Goal: Information Seeking & Learning: Learn about a topic

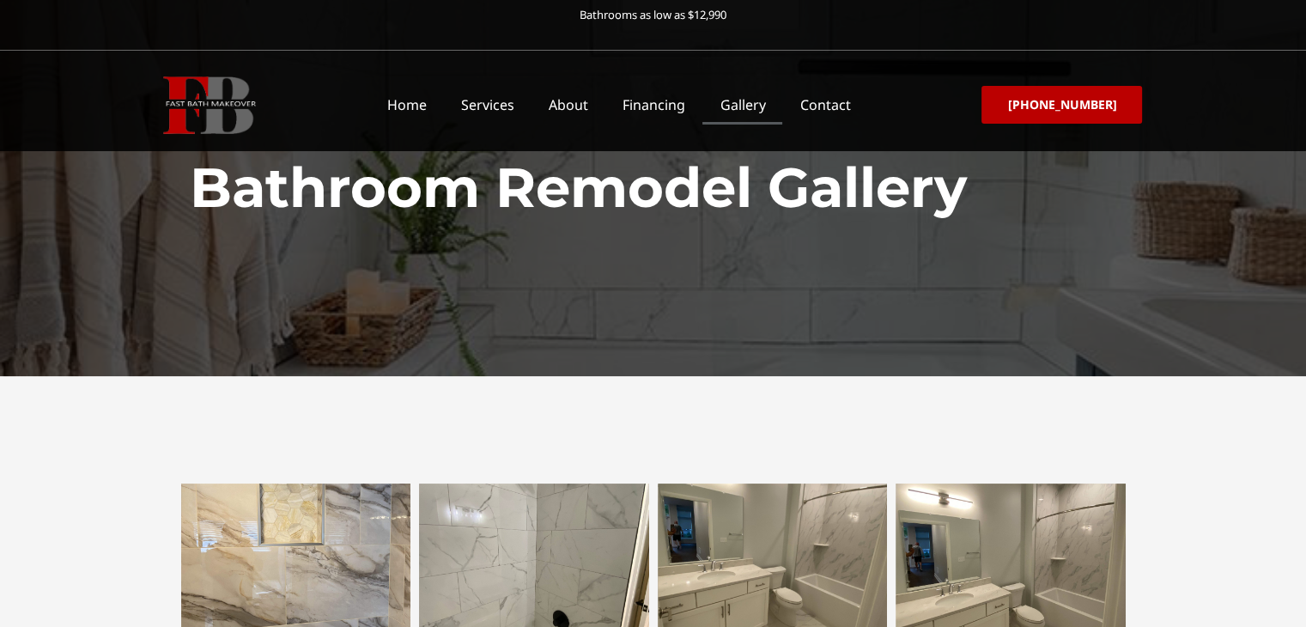
click at [744, 107] on link "Gallery" at bounding box center [742, 105] width 80 height 40
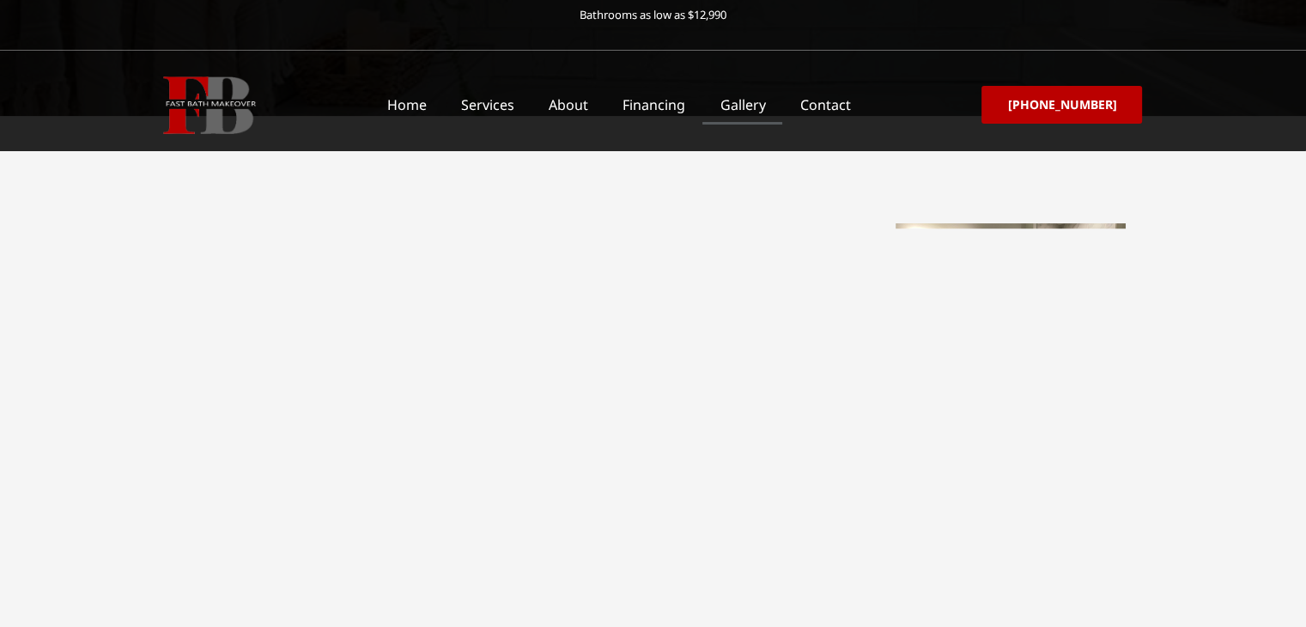
scroll to position [344, 0]
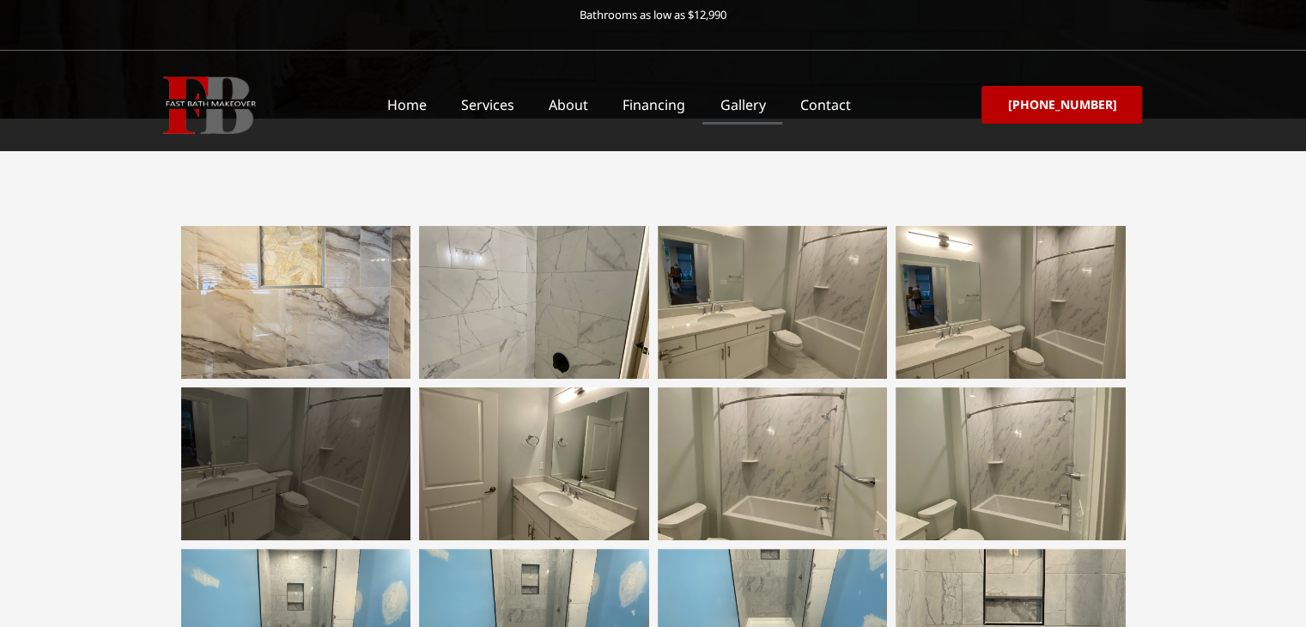
click at [335, 471] on div at bounding box center [296, 463] width 230 height 153
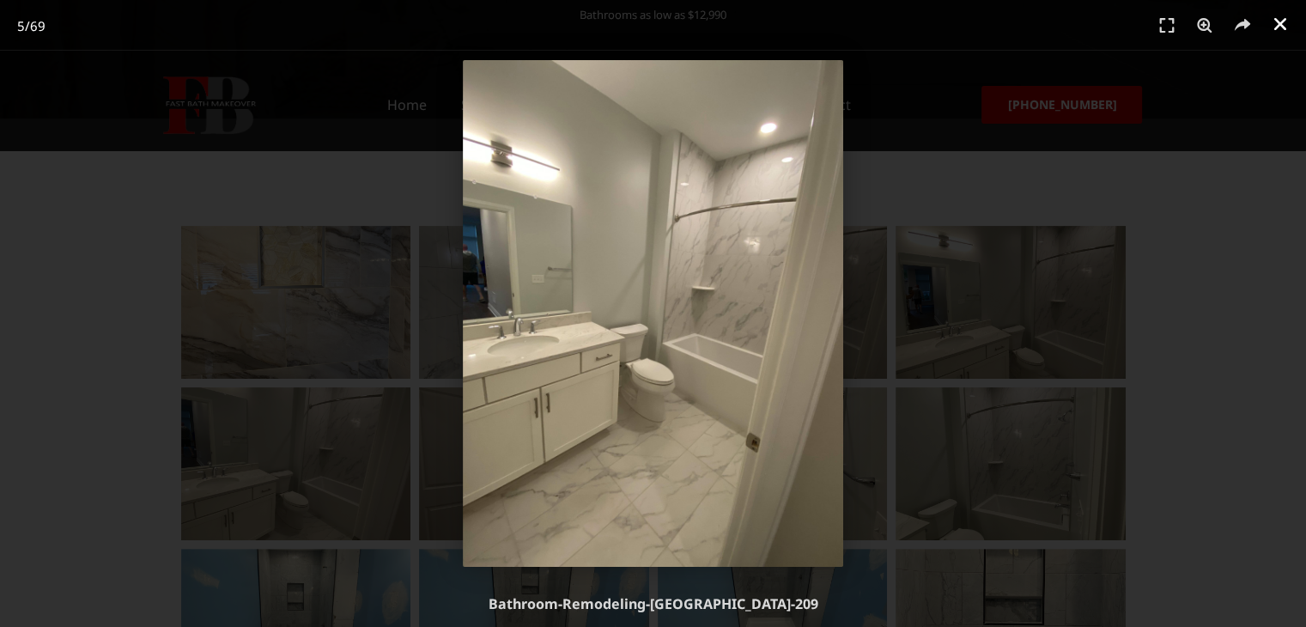
click at [1279, 29] on icon "Close (Esc)" at bounding box center [1280, 23] width 17 height 17
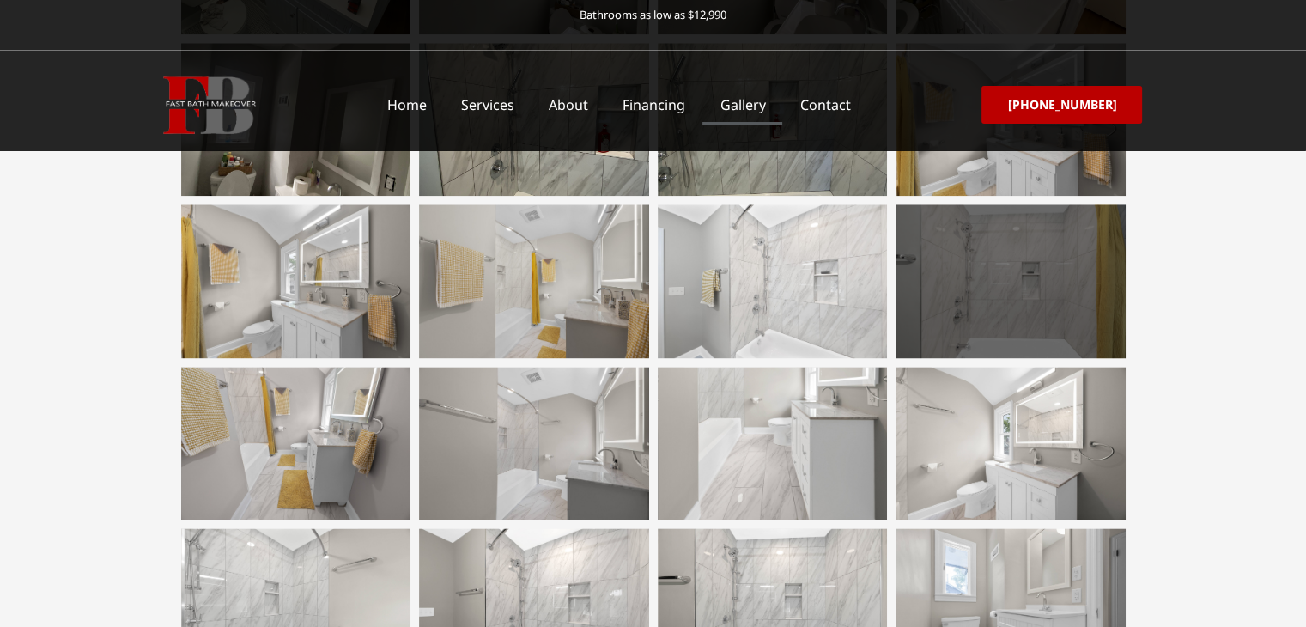
scroll to position [2147, 0]
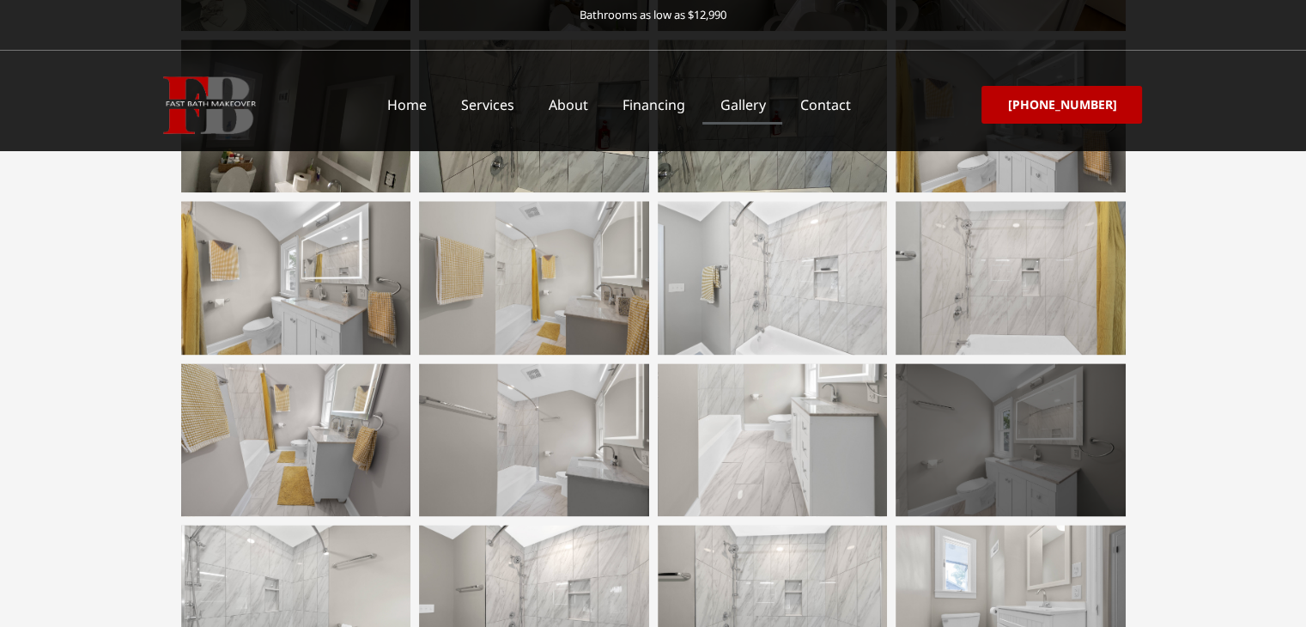
click at [1003, 471] on div at bounding box center [1011, 439] width 230 height 153
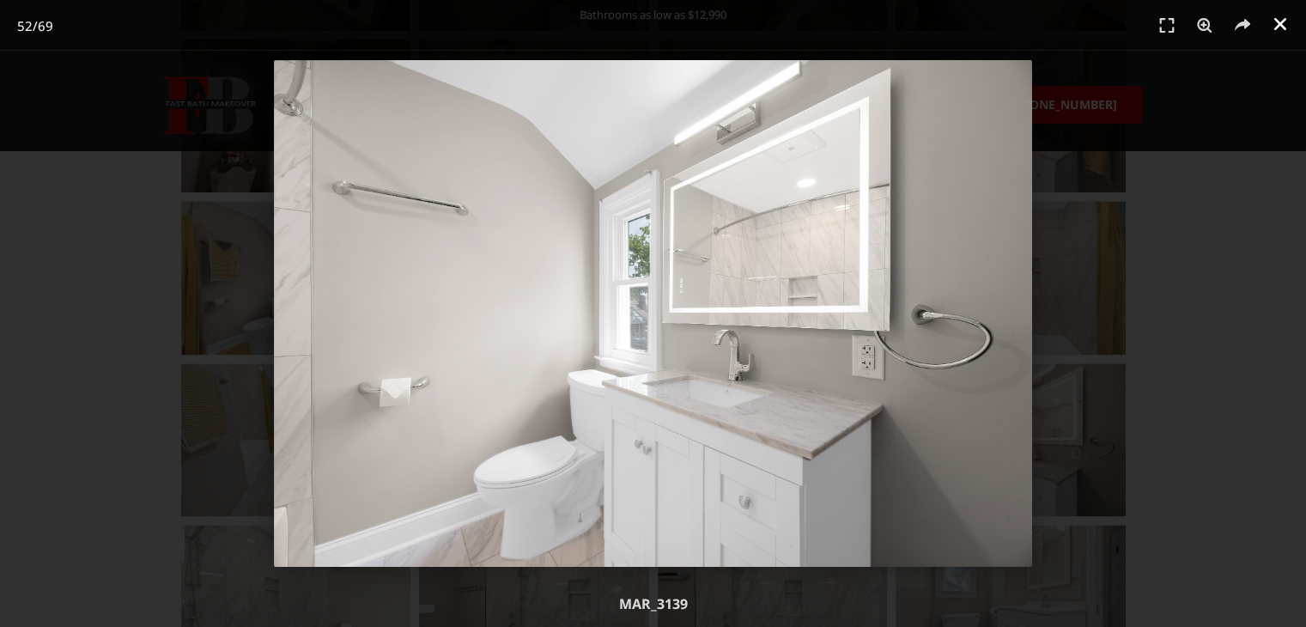
click at [1274, 25] on icon "Close (Esc)" at bounding box center [1280, 23] width 17 height 17
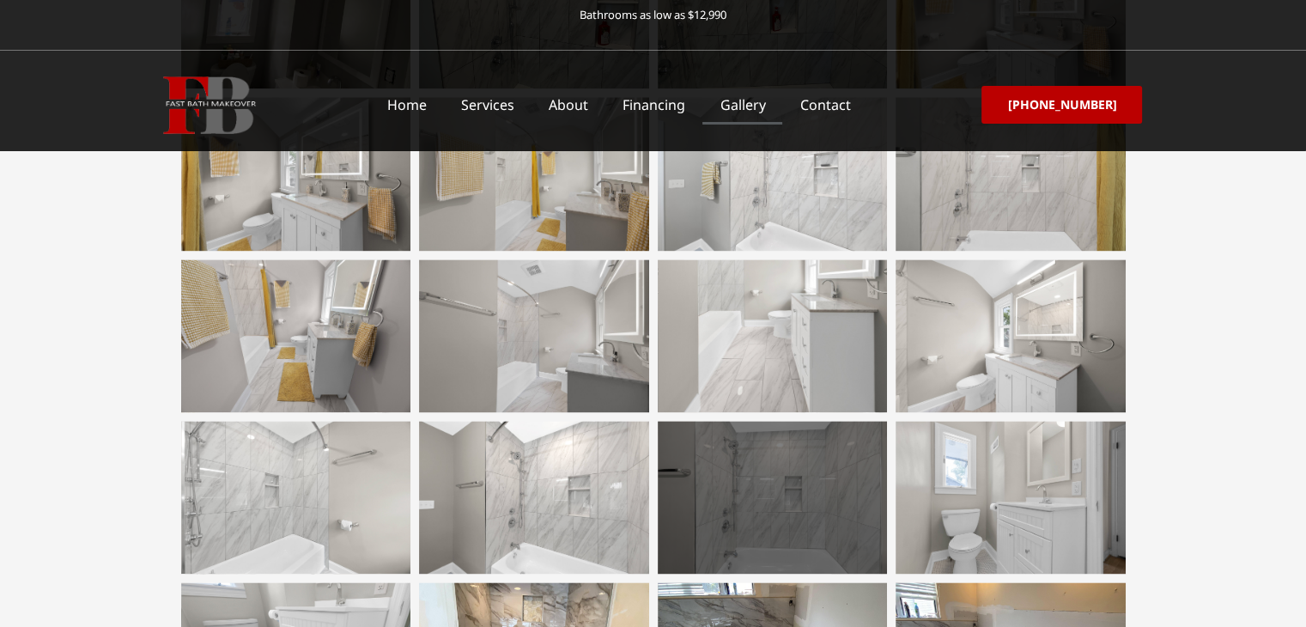
scroll to position [2319, 0]
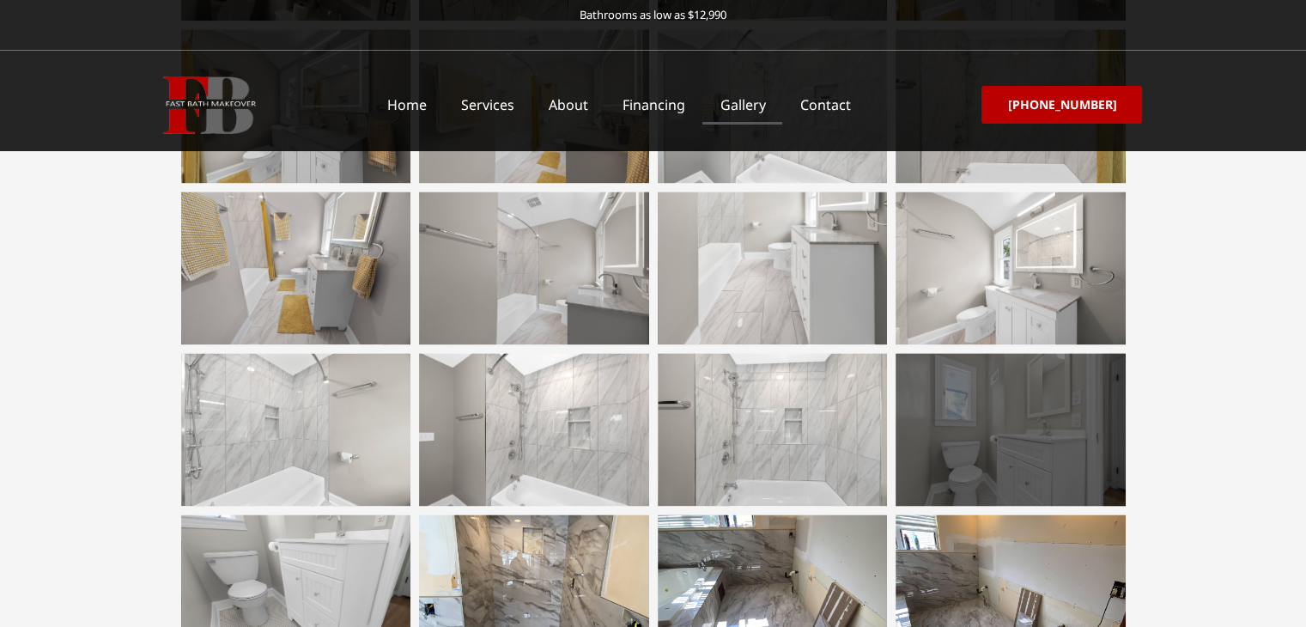
click at [933, 447] on div at bounding box center [1011, 429] width 230 height 153
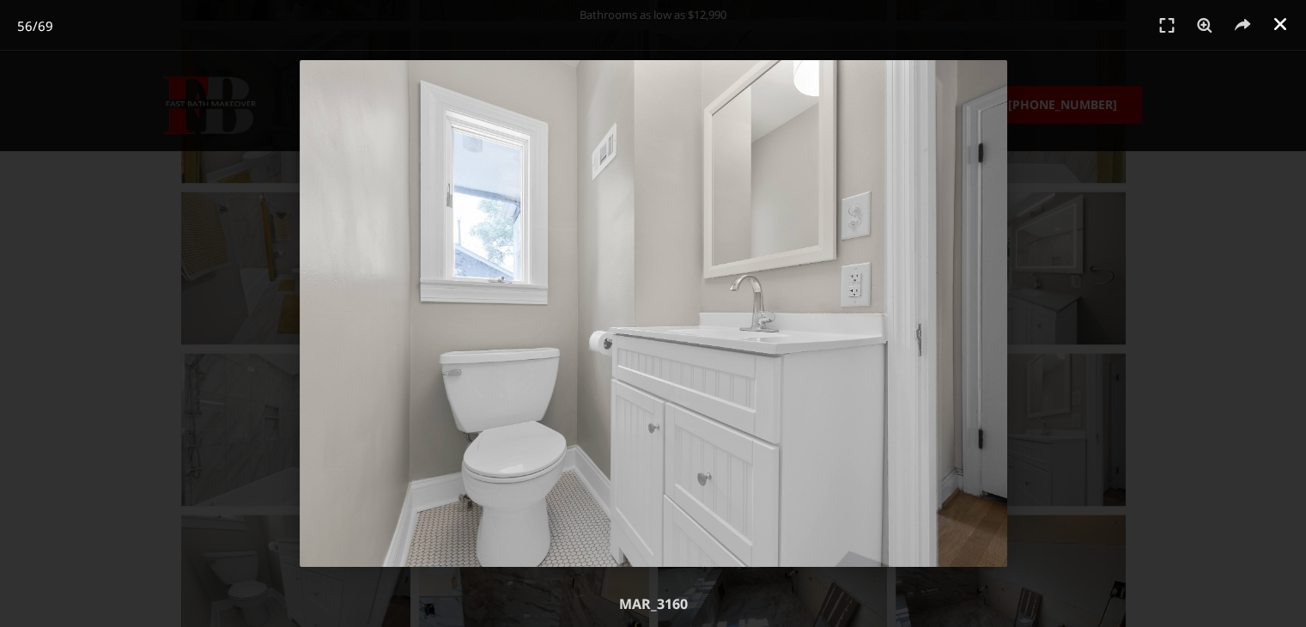
click at [1278, 24] on icon "Close (Esc)" at bounding box center [1280, 23] width 17 height 17
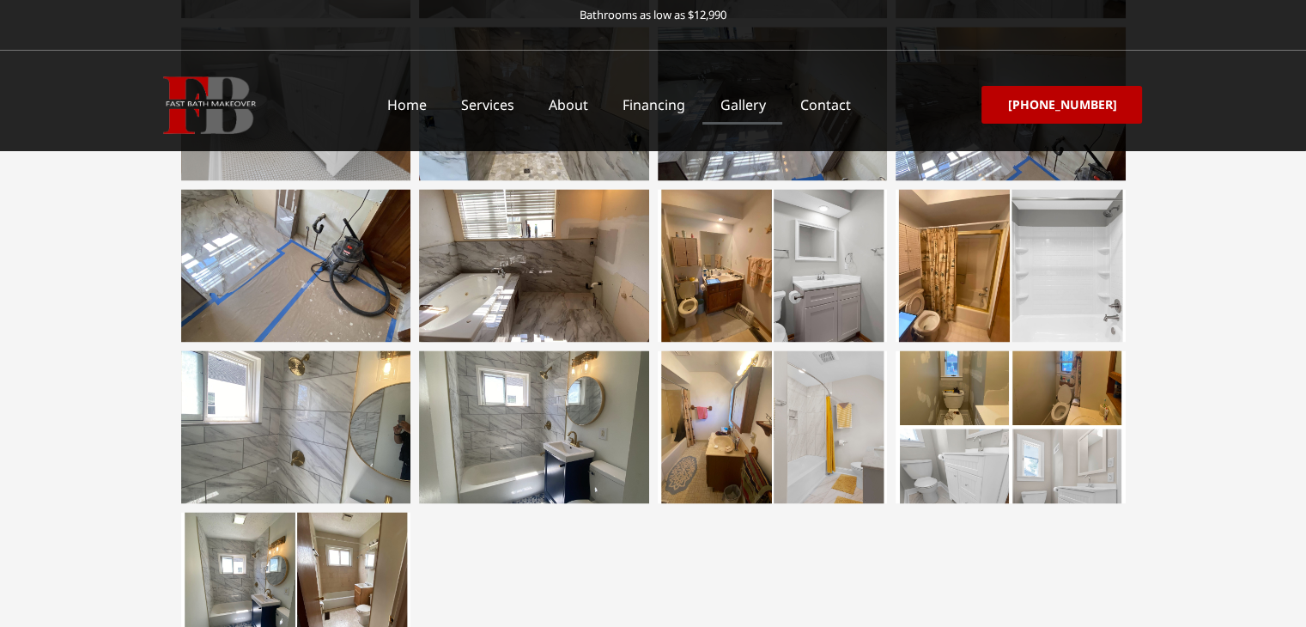
scroll to position [2834, 0]
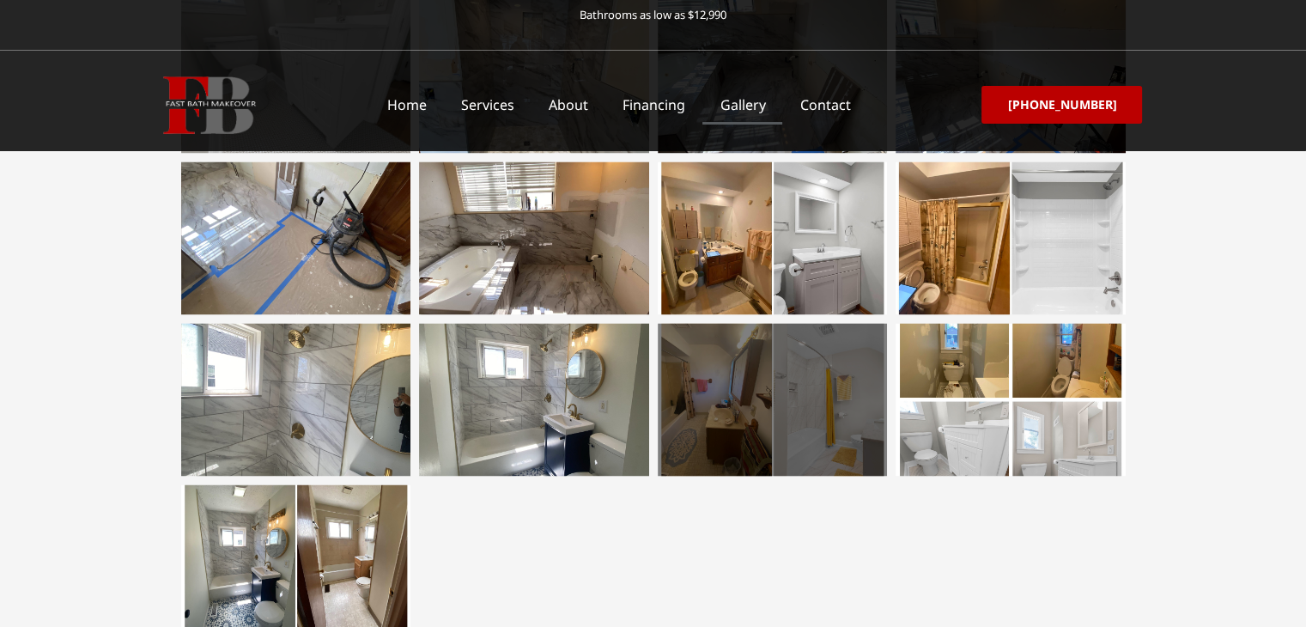
click at [696, 450] on div at bounding box center [773, 399] width 230 height 153
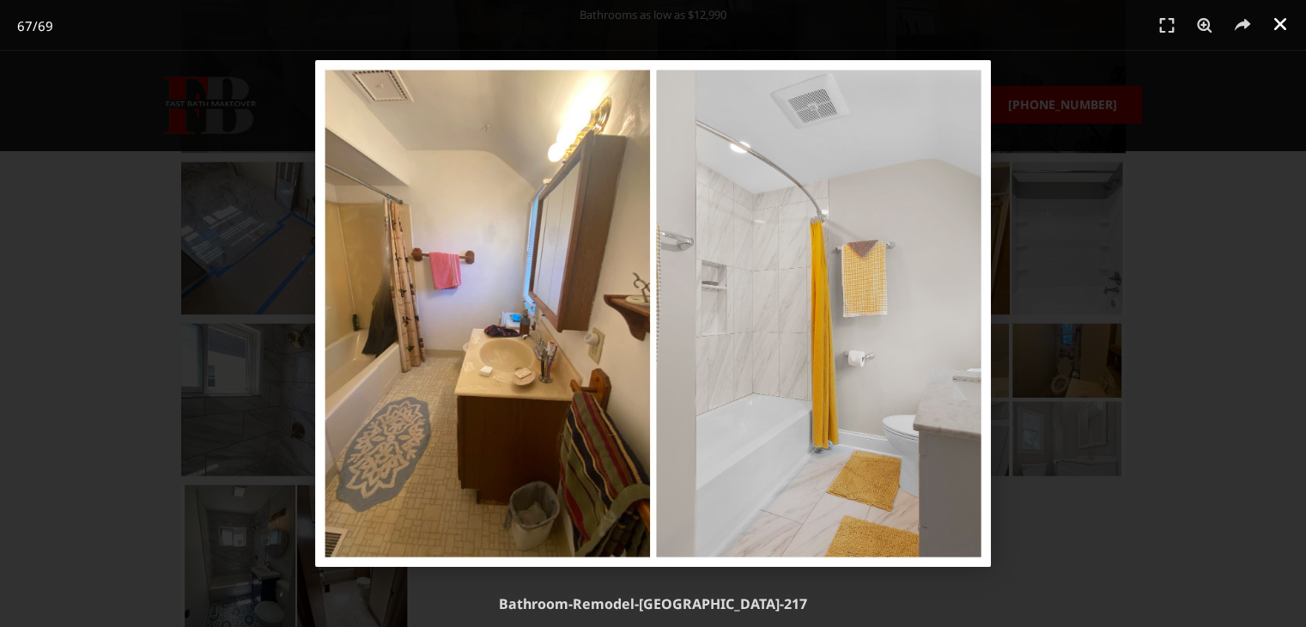
click at [1277, 28] on icon "Close (Esc)" at bounding box center [1280, 23] width 17 height 17
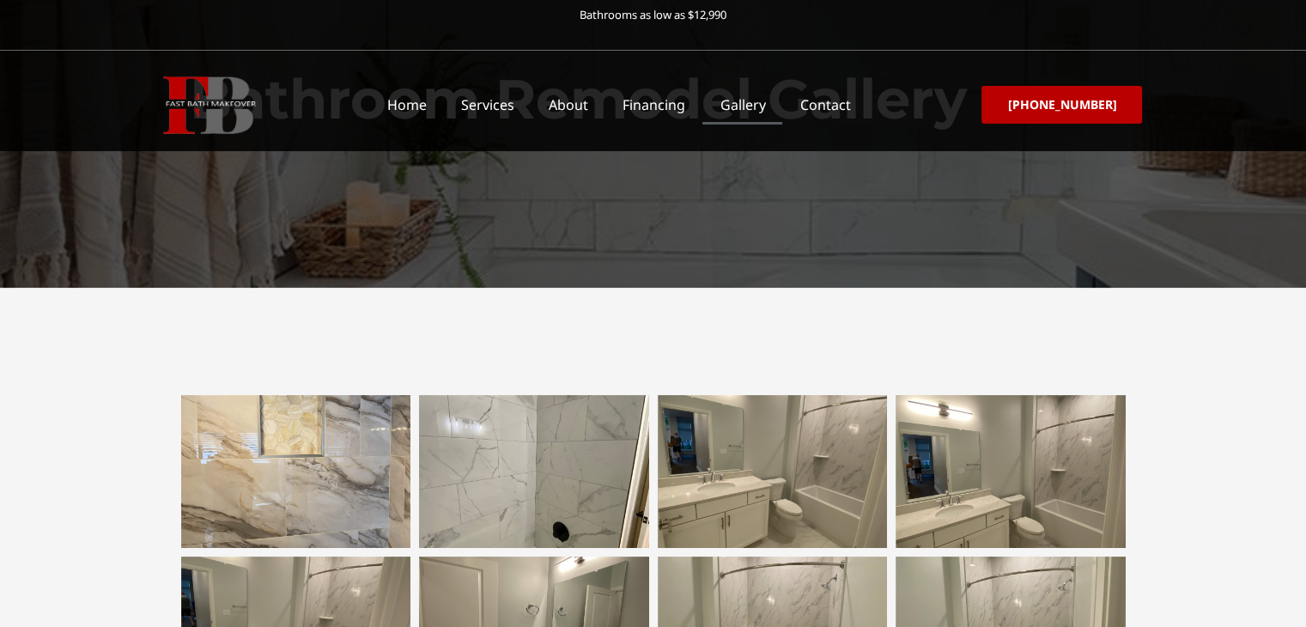
scroll to position [172, 0]
